Goal: Transaction & Acquisition: Purchase product/service

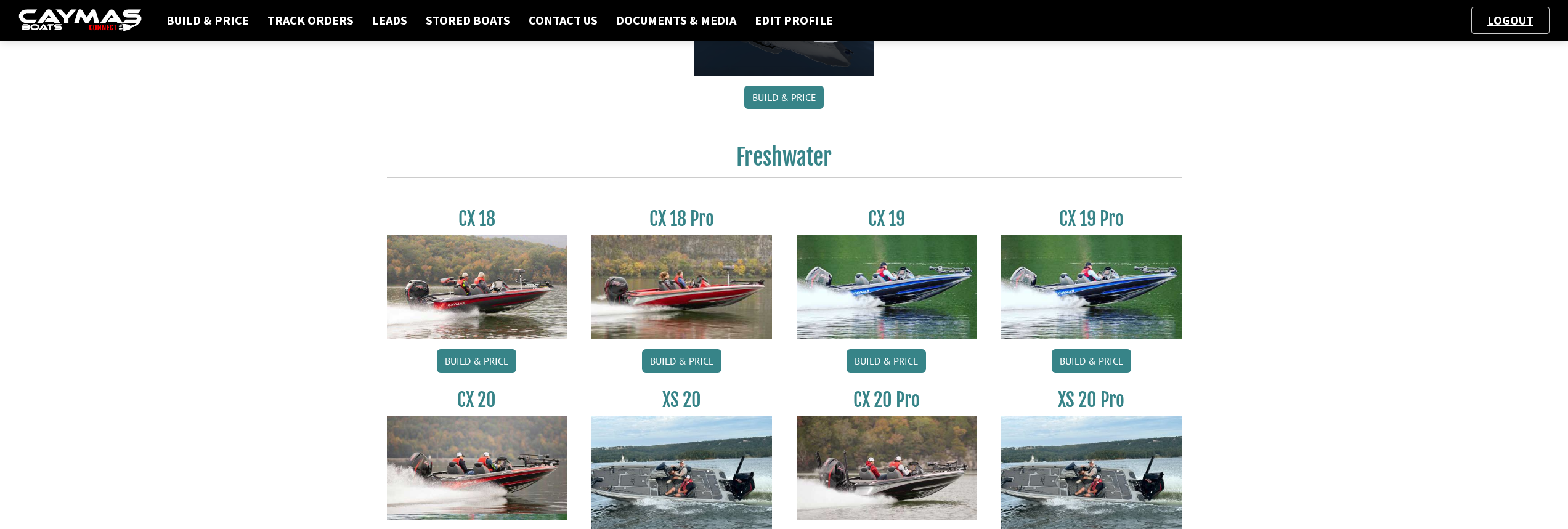
scroll to position [986, 0]
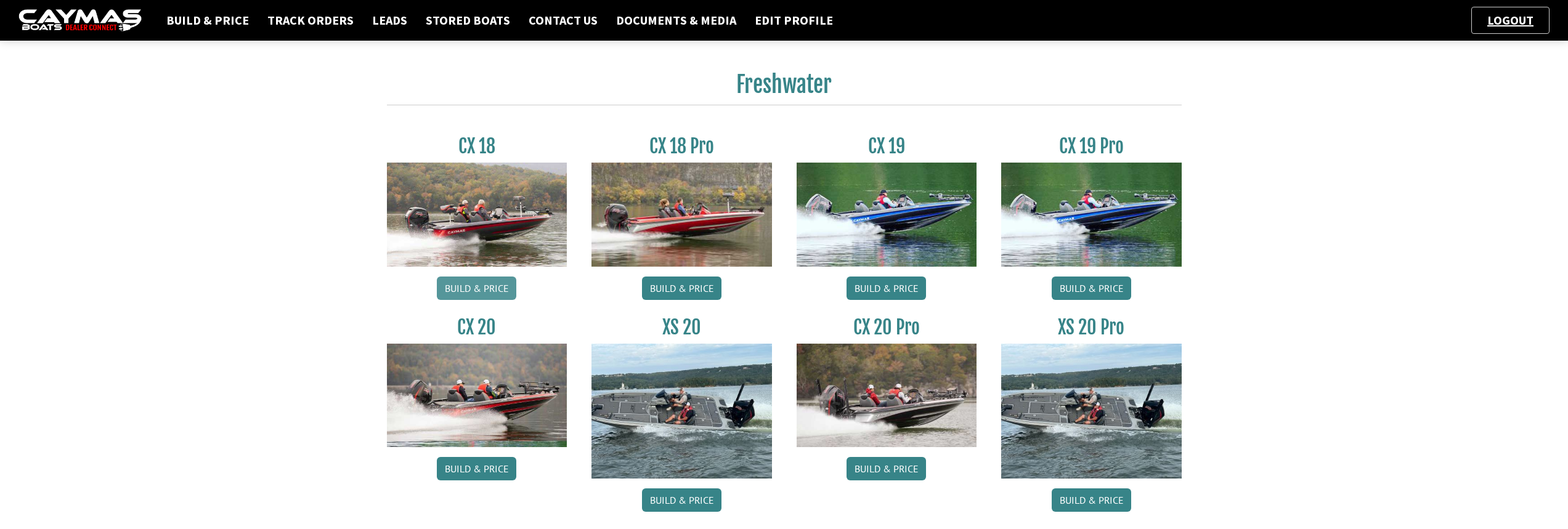
click at [463, 288] on link "Build & Price" at bounding box center [477, 288] width 80 height 23
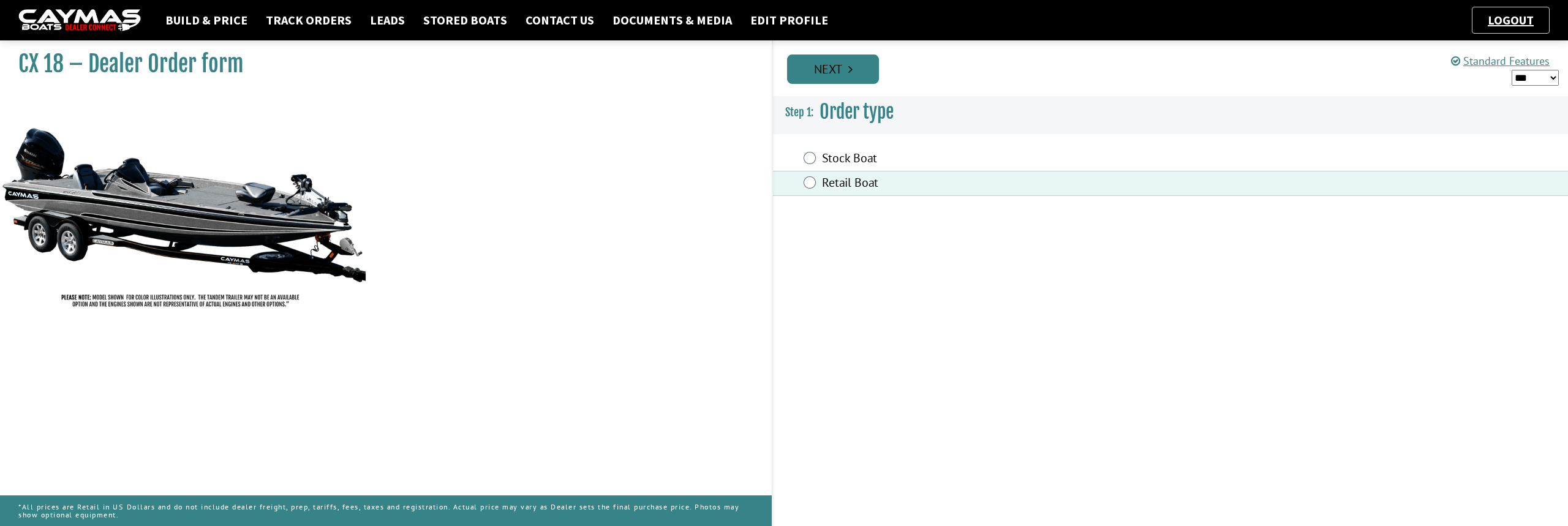
click at [809, 66] on link "Next" at bounding box center [833, 69] width 92 height 29
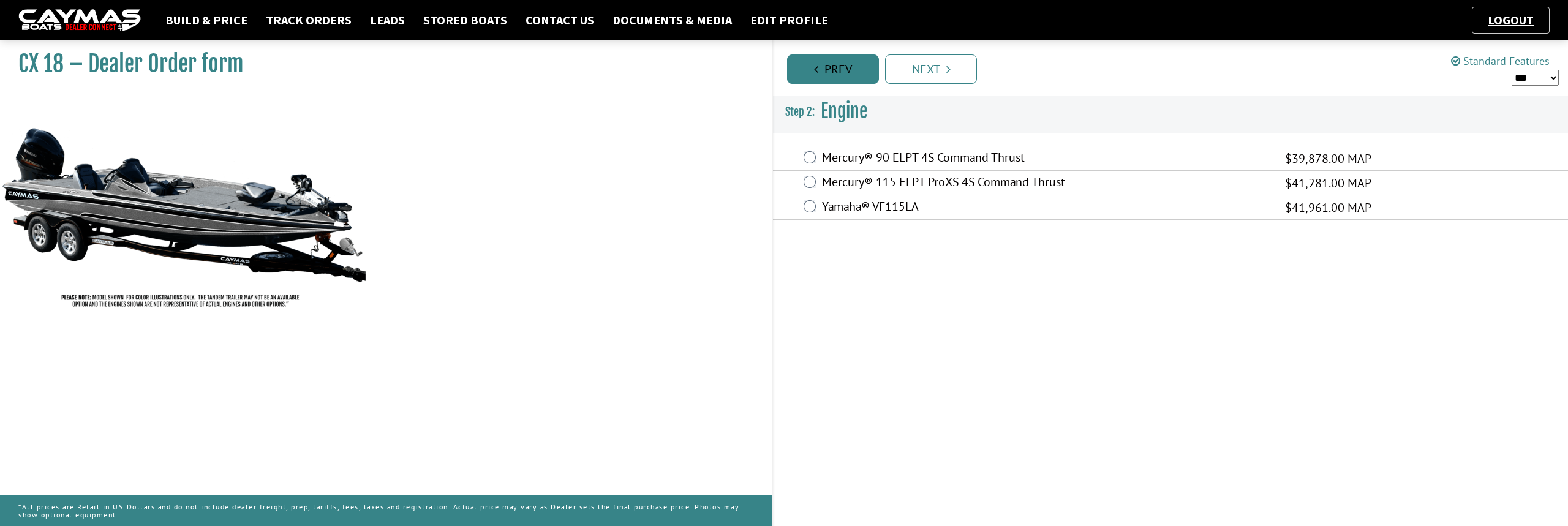
click at [808, 74] on link "Prev" at bounding box center [833, 69] width 92 height 29
